Goal: Task Accomplishment & Management: Complete application form

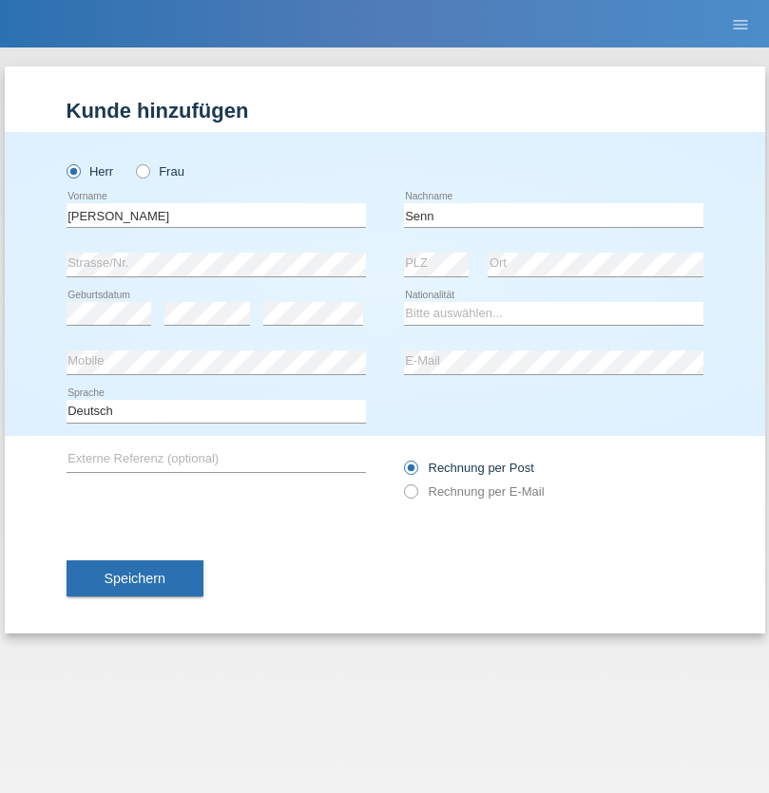
type input "Senn"
select select "CH"
select select "en"
radio input "true"
click at [216, 215] on input "text" at bounding box center [216, 215] width 299 height 24
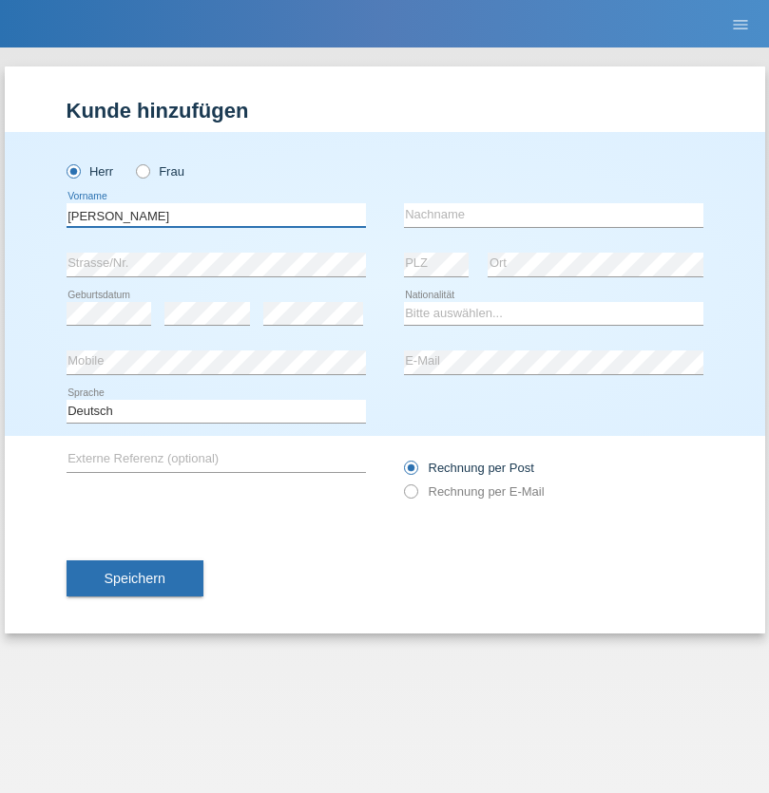
type input "[PERSON_NAME]"
click at [553, 215] on input "text" at bounding box center [553, 215] width 299 height 24
type input "[PERSON_NAME]"
select select "TN"
select select "C"
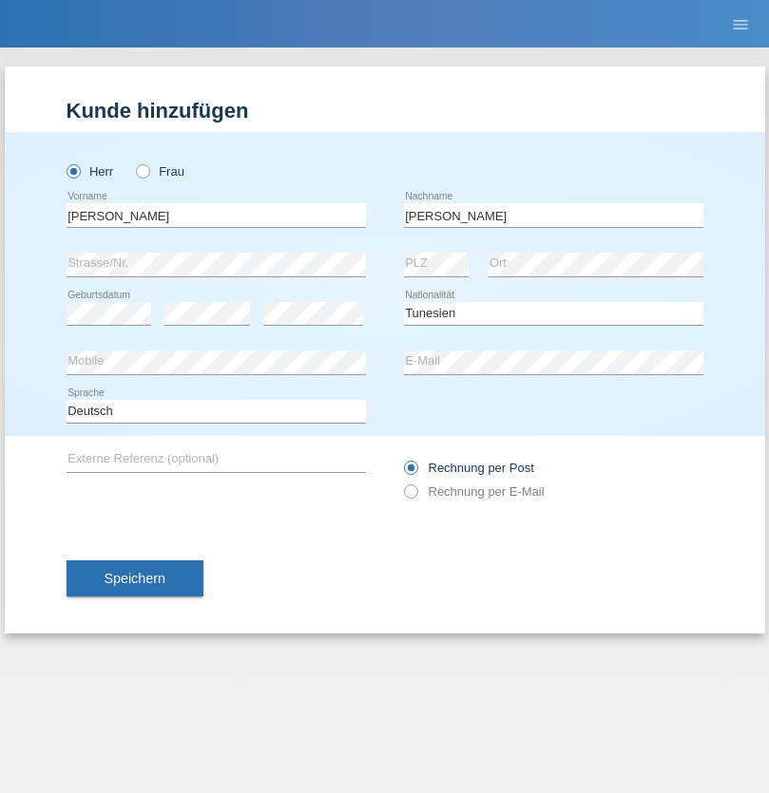
select select "19"
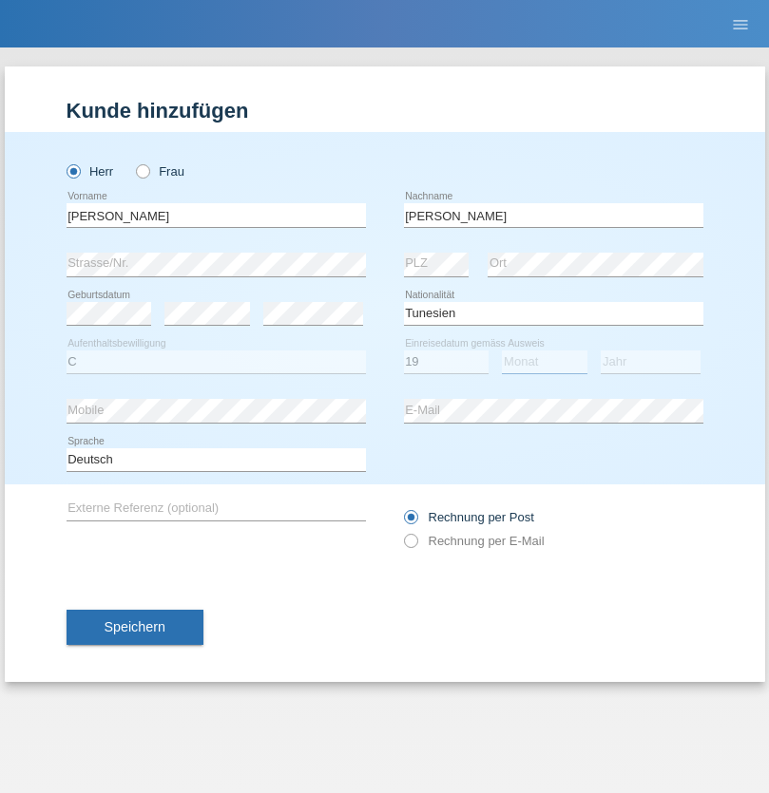
select select "03"
select select "2003"
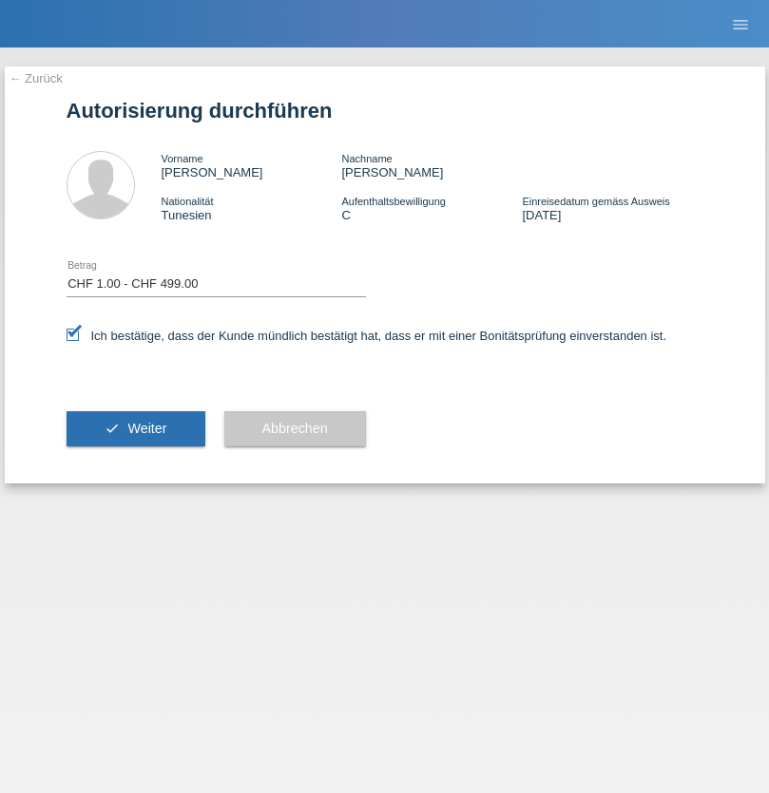
select select "1"
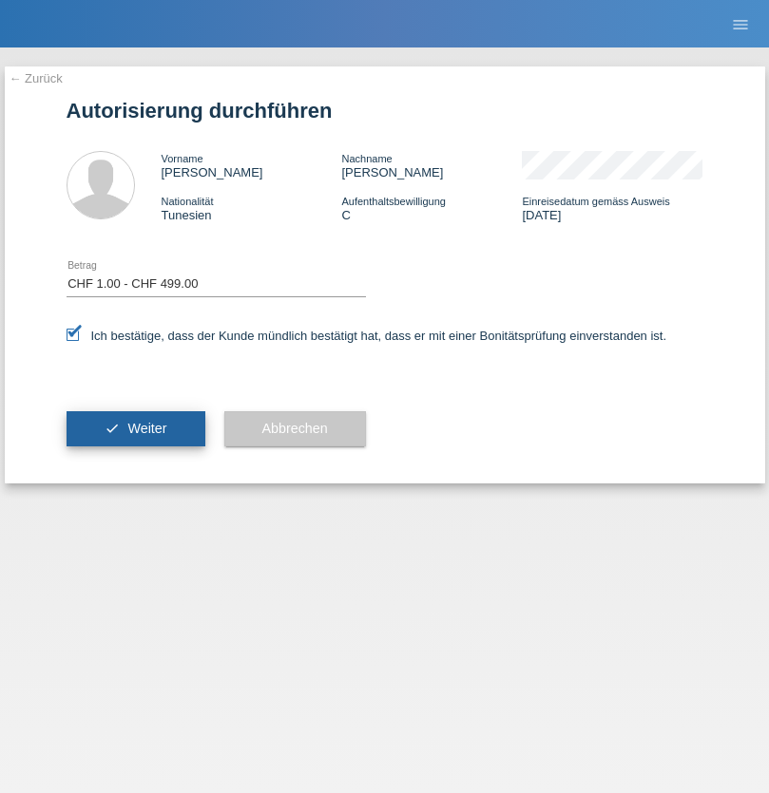
click at [135, 429] on span "Weiter" at bounding box center [146, 428] width 39 height 15
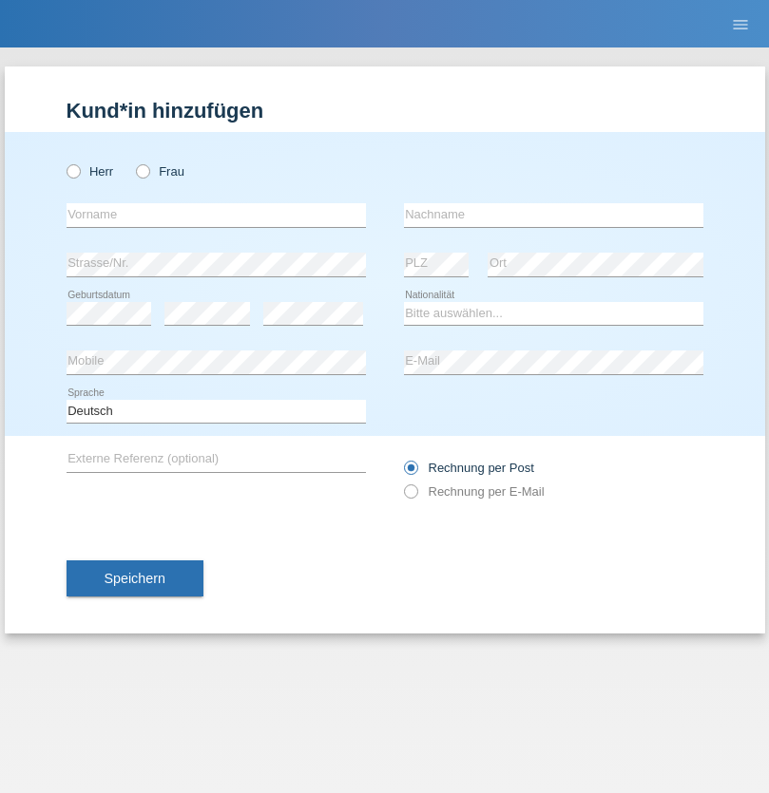
radio input "true"
click at [216, 215] on input "text" at bounding box center [216, 215] width 299 height 24
type input "[PERSON_NAME]"
click at [553, 215] on input "text" at bounding box center [553, 215] width 299 height 24
type input "Abdellaouu"
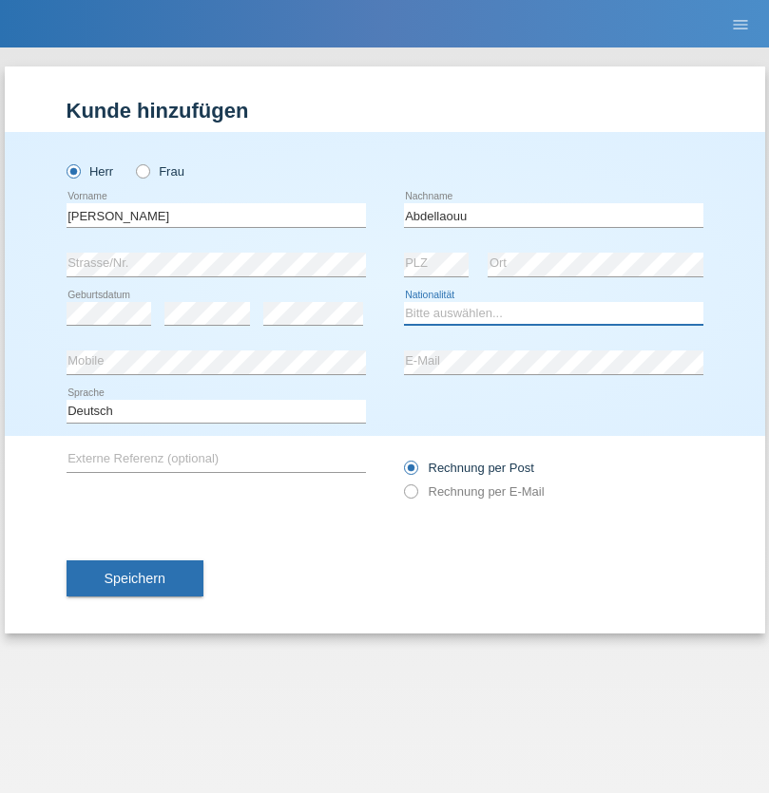
select select "TN"
select select "C"
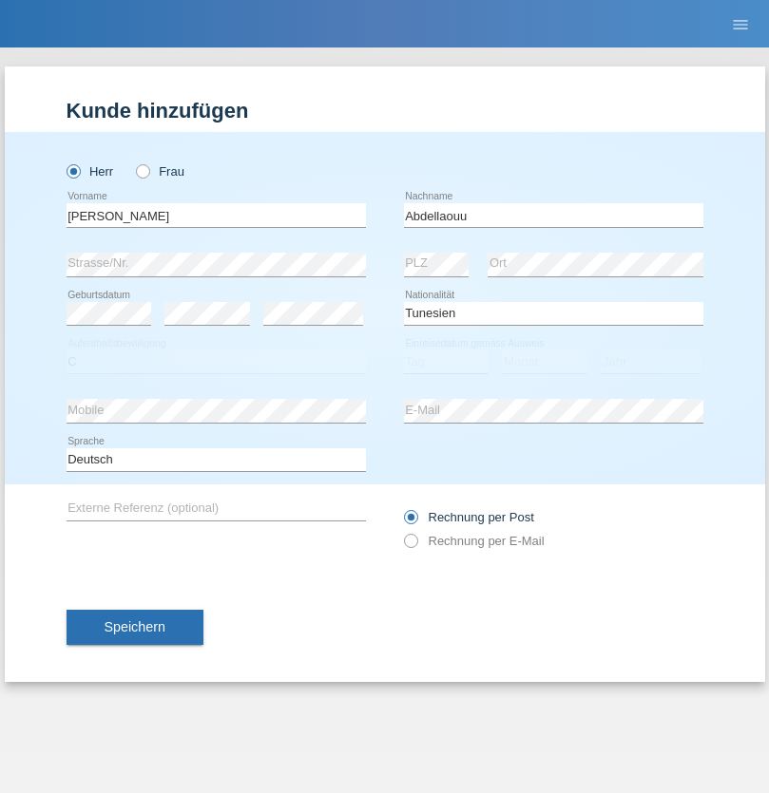
select select "19"
select select "03"
select select "2003"
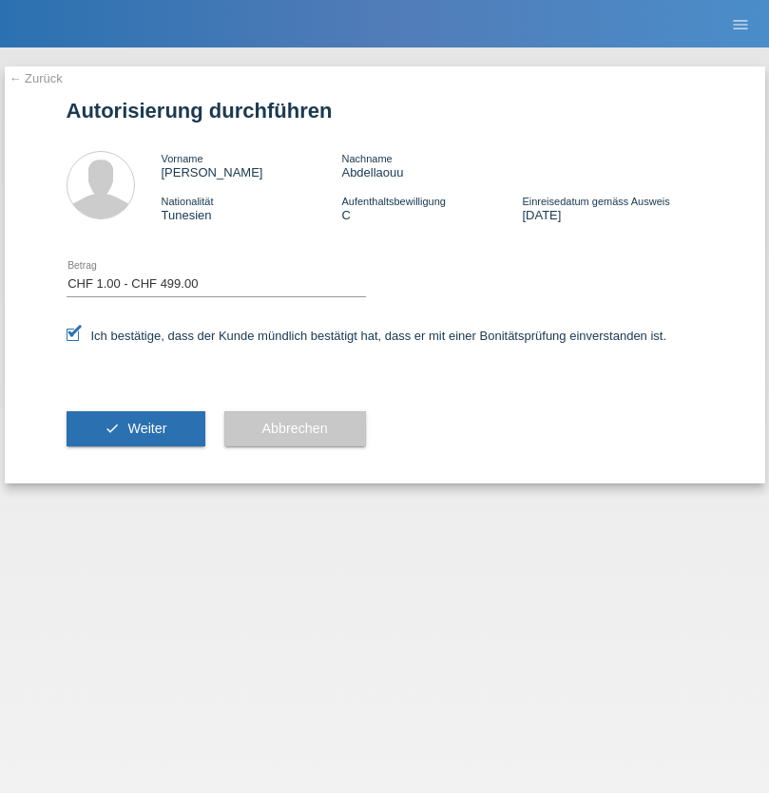
select select "1"
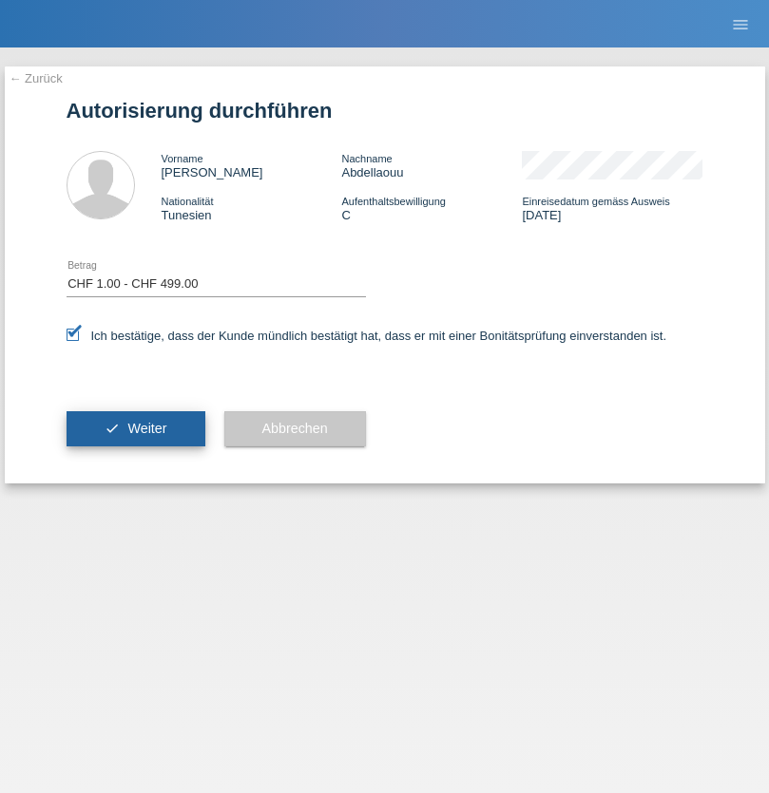
click at [135, 429] on span "Weiter" at bounding box center [146, 428] width 39 height 15
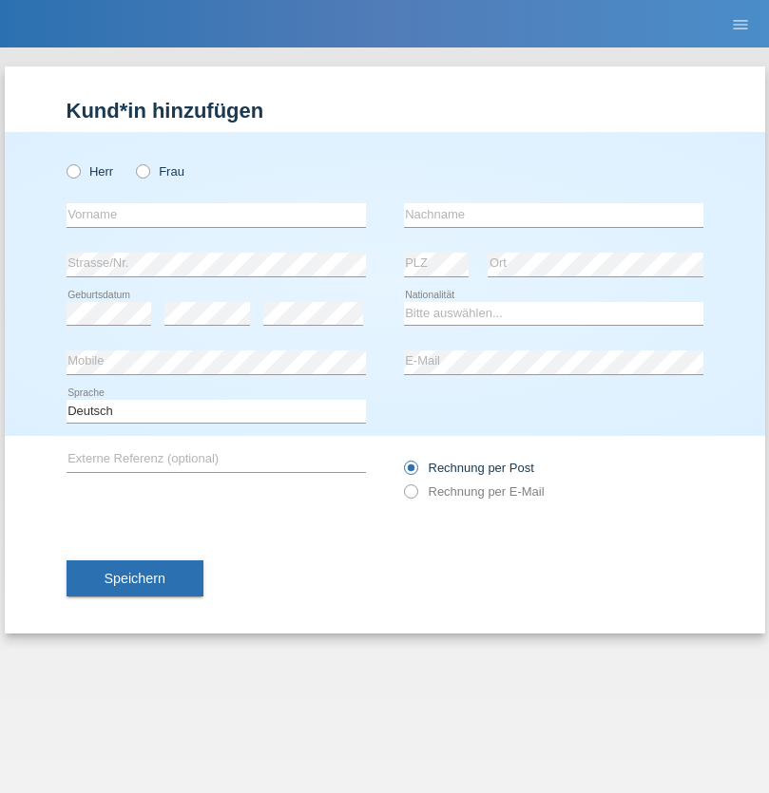
radio input "true"
click at [216, 215] on input "text" at bounding box center [216, 215] width 299 height 24
type input "Mohammad Qais"
click at [553, 215] on input "text" at bounding box center [553, 215] width 299 height 24
type input "Nemani"
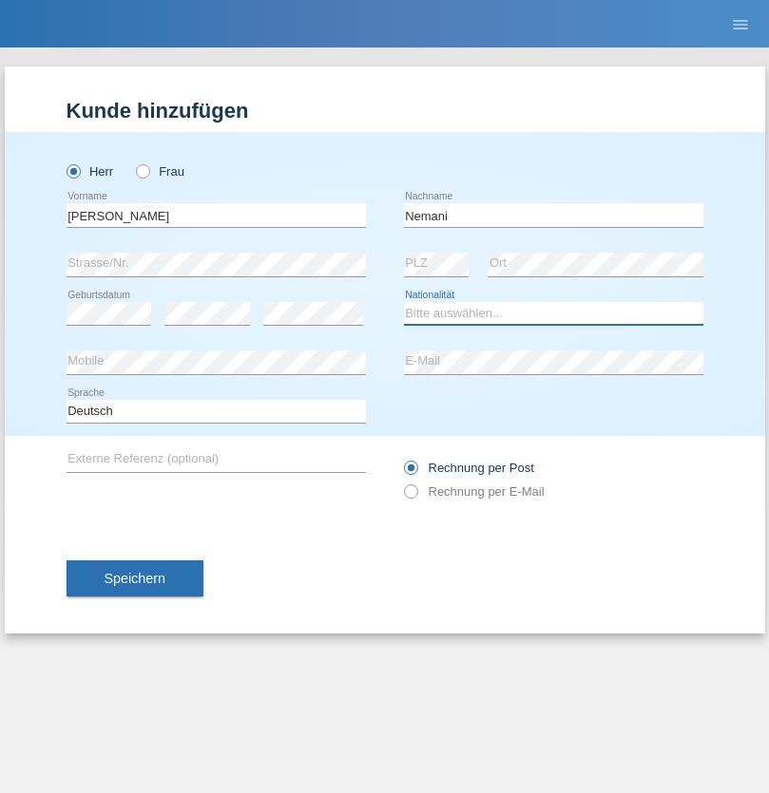
select select "AF"
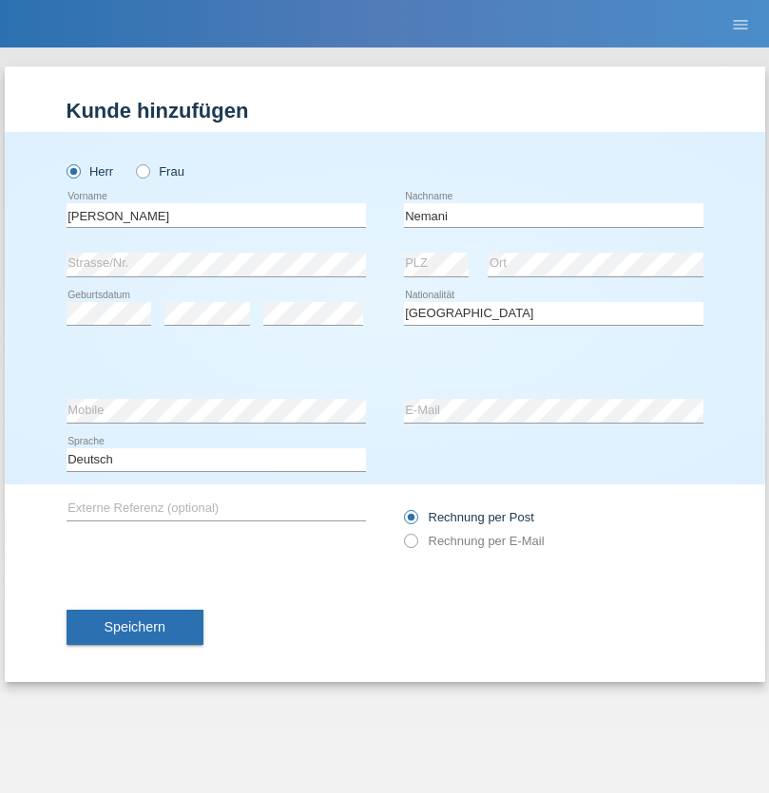
select select "C"
select select "02"
select select "01"
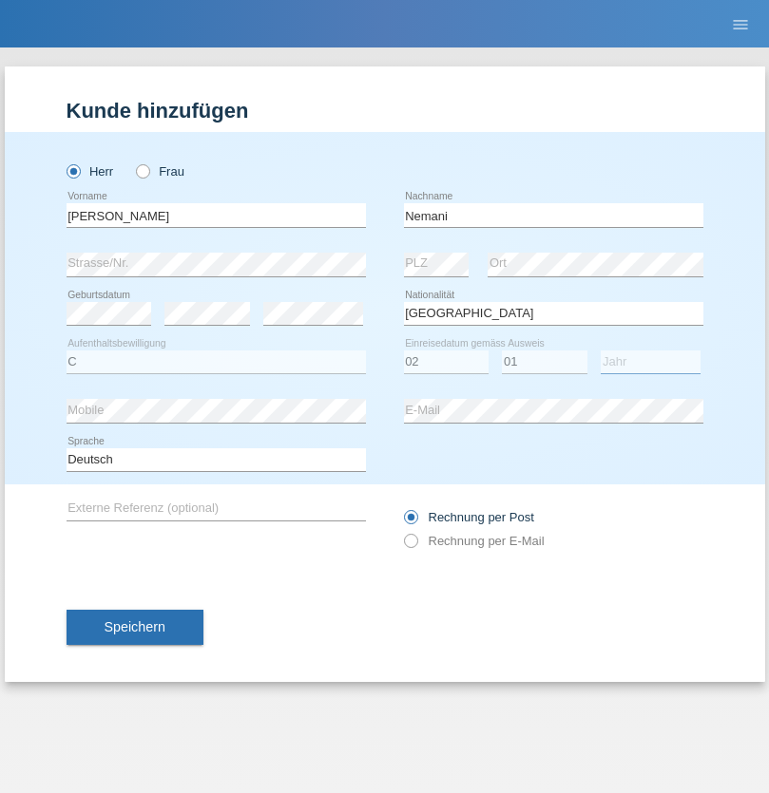
select select "2021"
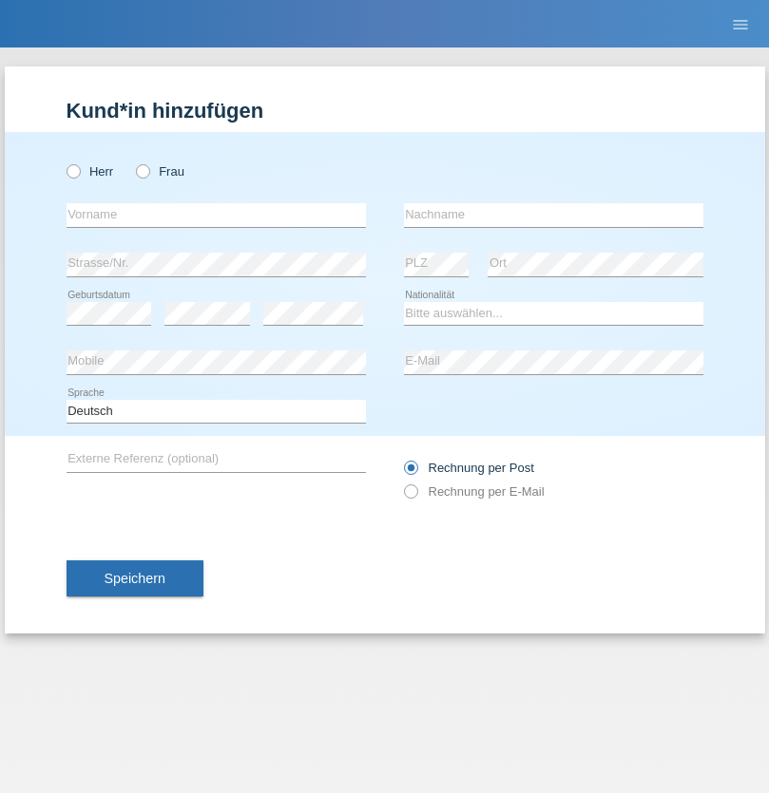
radio input "true"
click at [216, 215] on input "text" at bounding box center [216, 215] width 299 height 24
type input "Besart"
click at [553, 215] on input "text" at bounding box center [553, 215] width 299 height 24
type input "Emiri"
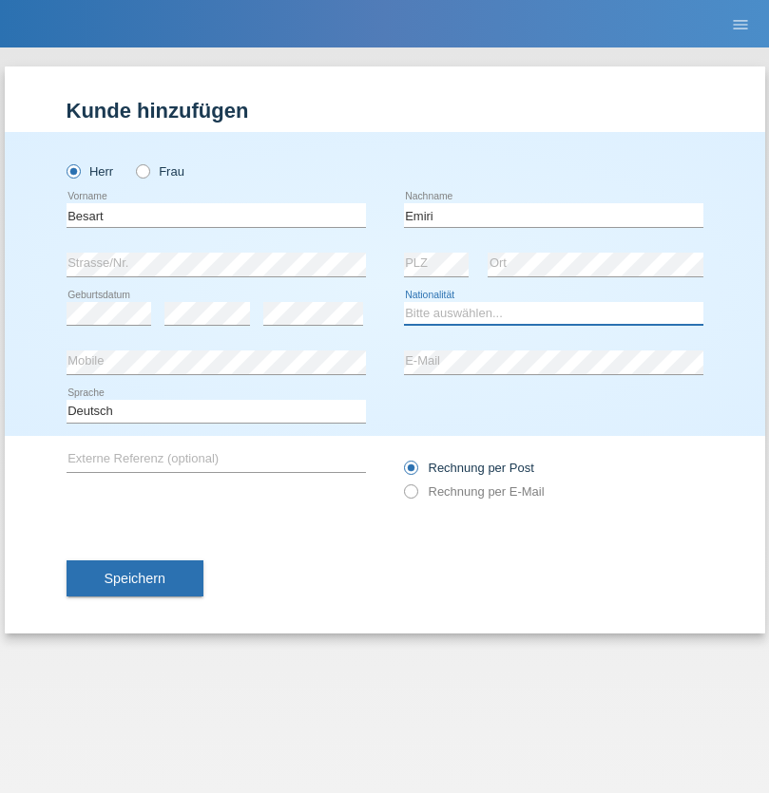
select select "XK"
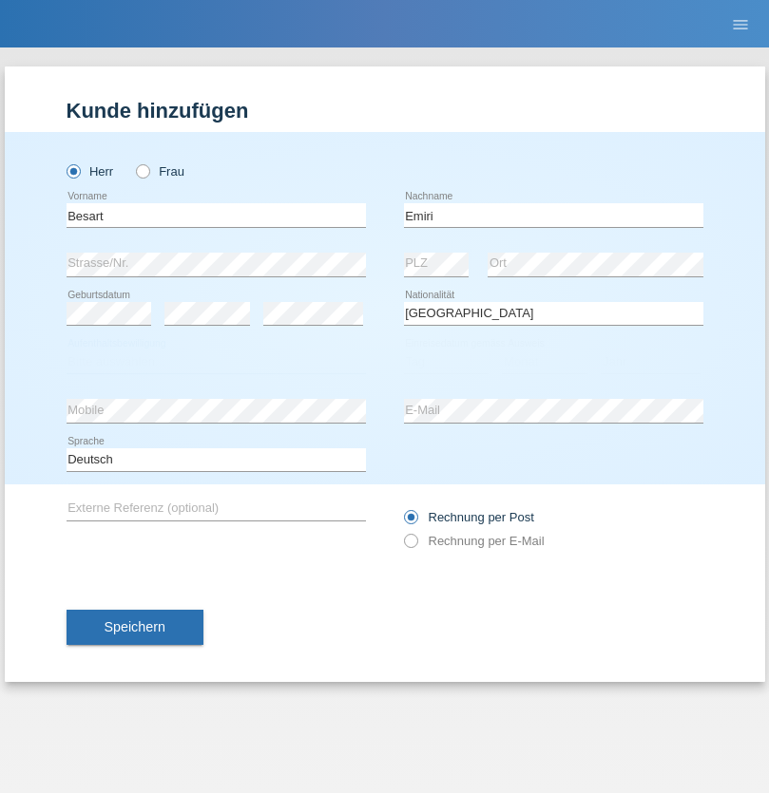
select select "C"
select select "04"
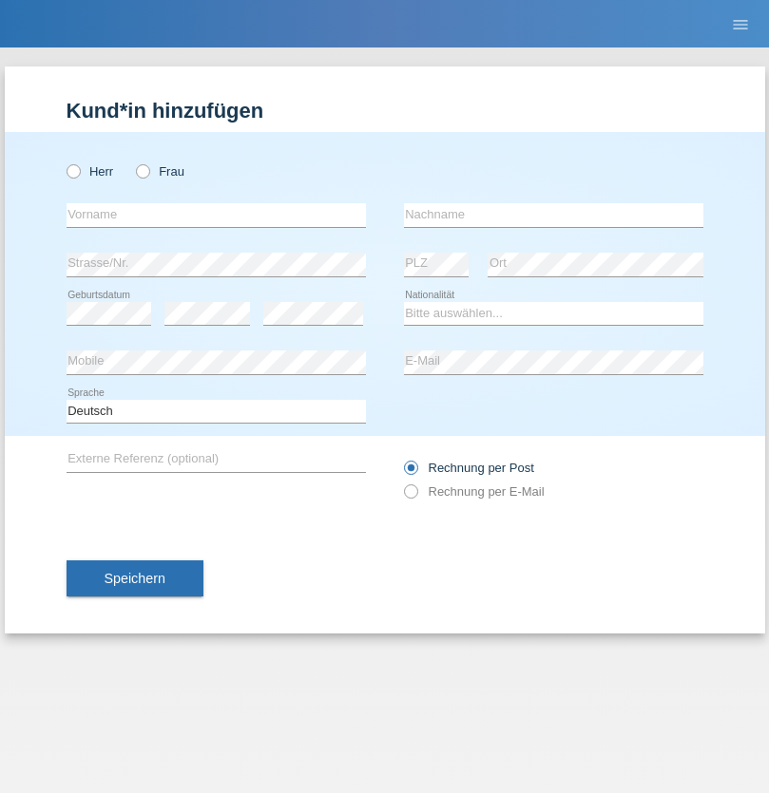
radio input "true"
click at [216, 215] on input "text" at bounding box center [216, 215] width 299 height 24
type input "[PERSON_NAME]"
click at [553, 215] on input "text" at bounding box center [553, 215] width 299 height 24
type input "Jacquet"
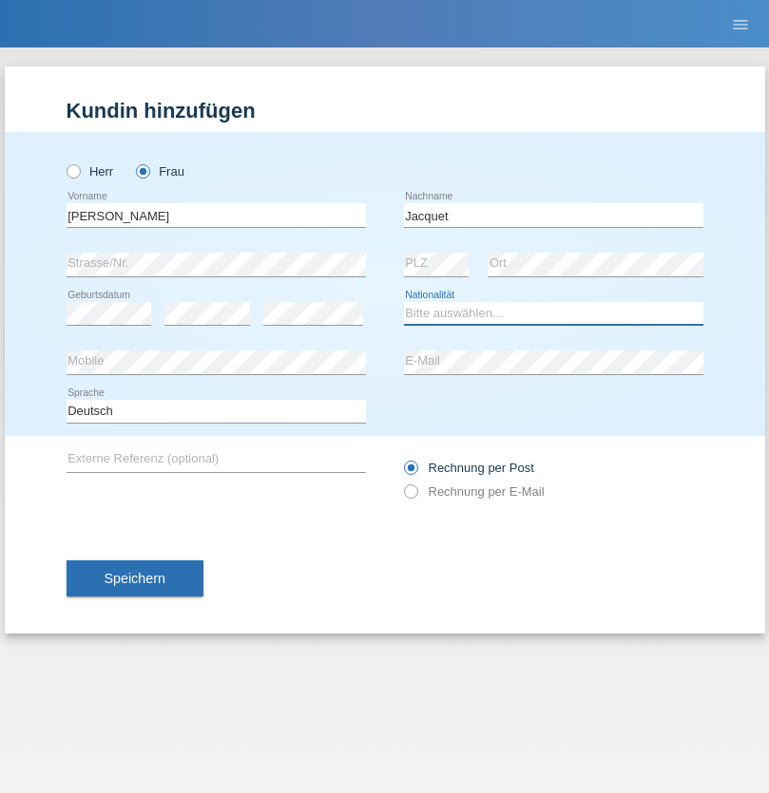
select select "CH"
radio input "true"
select select "DE"
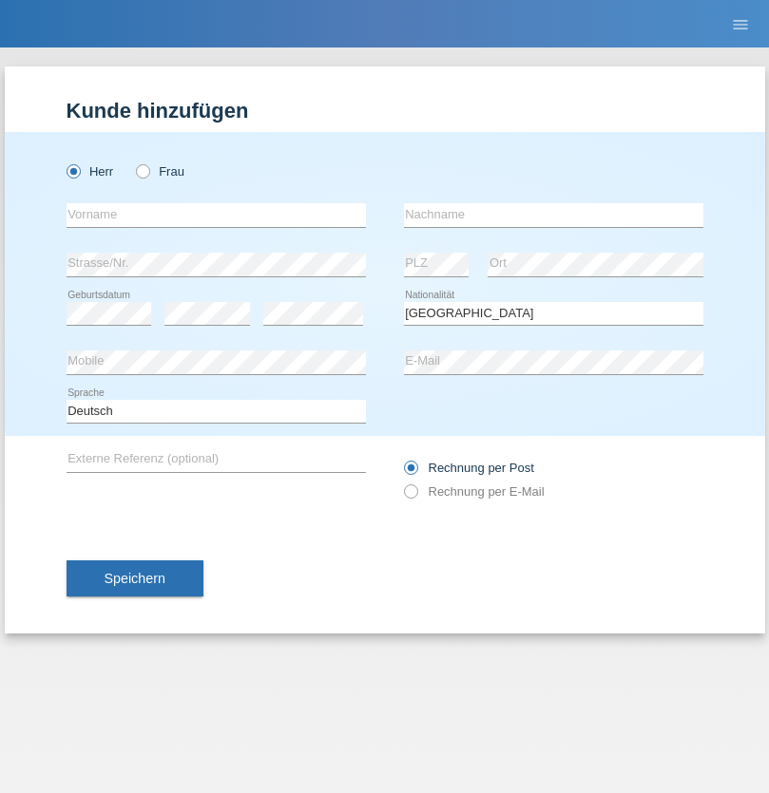
select select "C"
select select "07"
select select "11"
select select "1972"
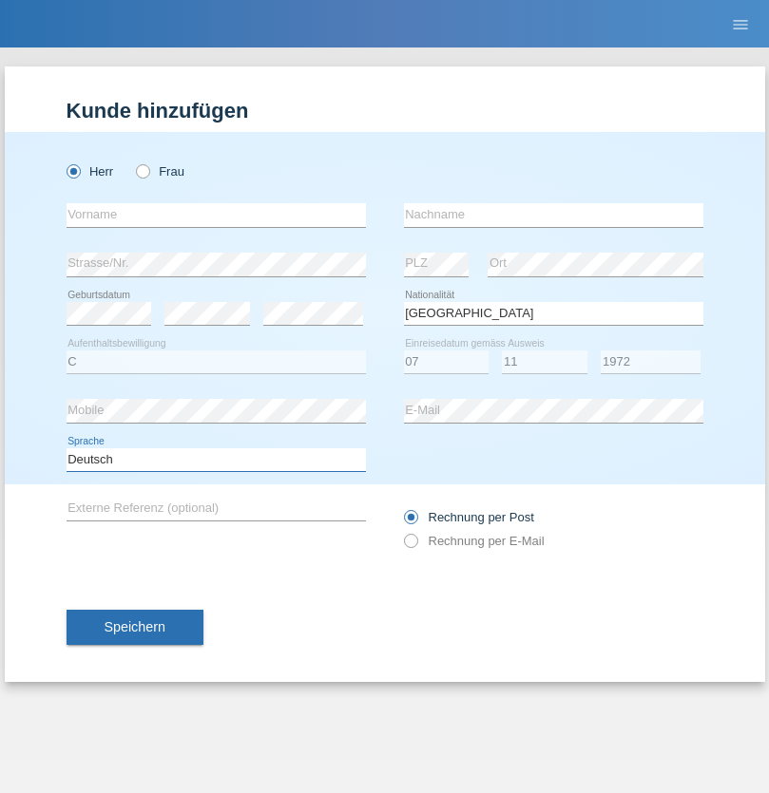
select select "en"
